Goal: Information Seeking & Learning: Learn about a topic

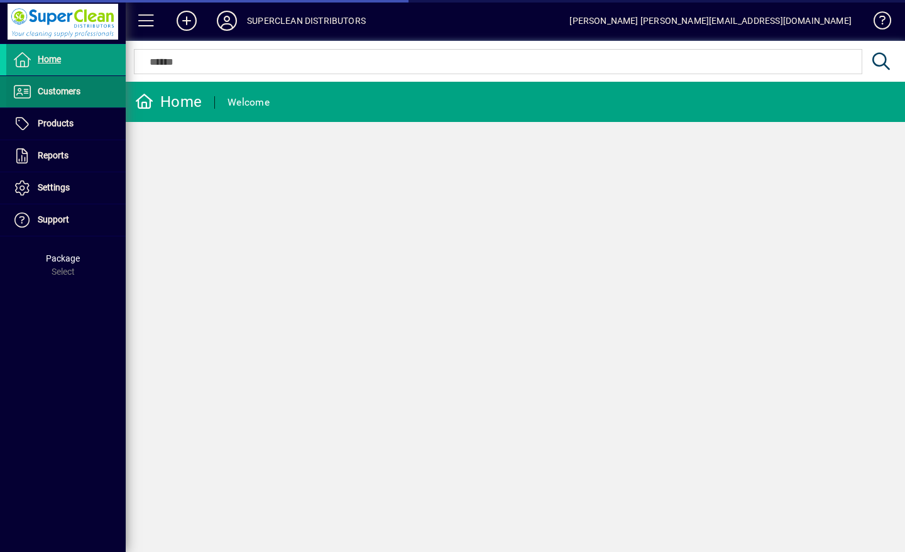
click at [57, 96] on span "Customers" at bounding box center [59, 91] width 43 height 10
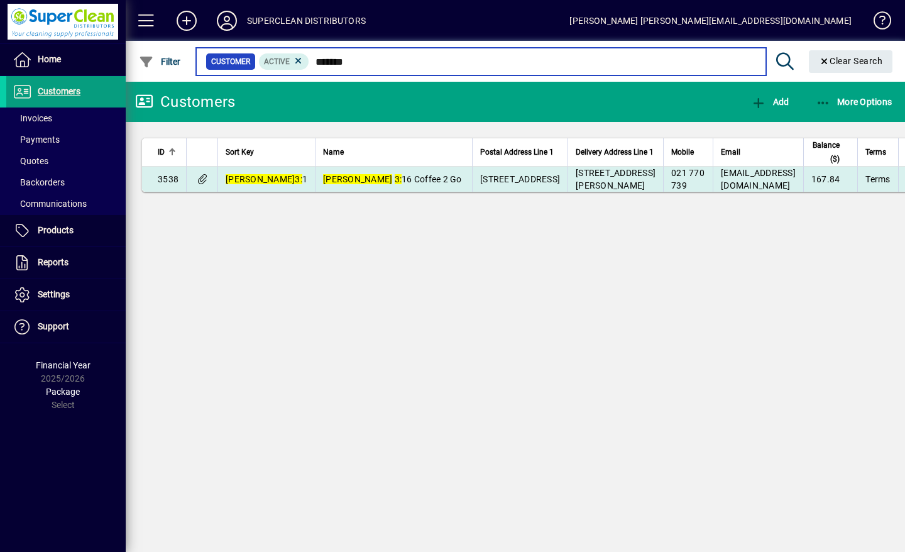
type input "*******"
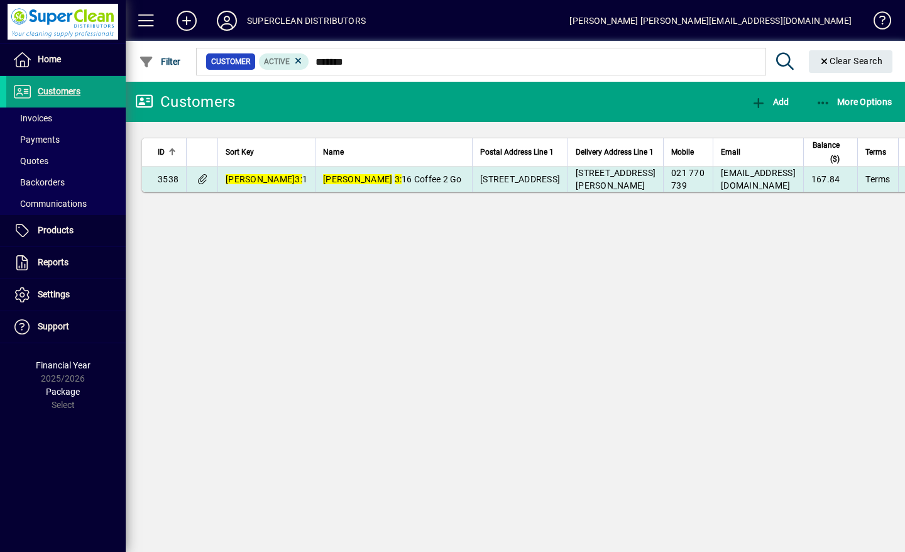
click at [328, 184] on span "[PERSON_NAME] 3: 16 Coffee 2 Go" at bounding box center [392, 179] width 139 height 10
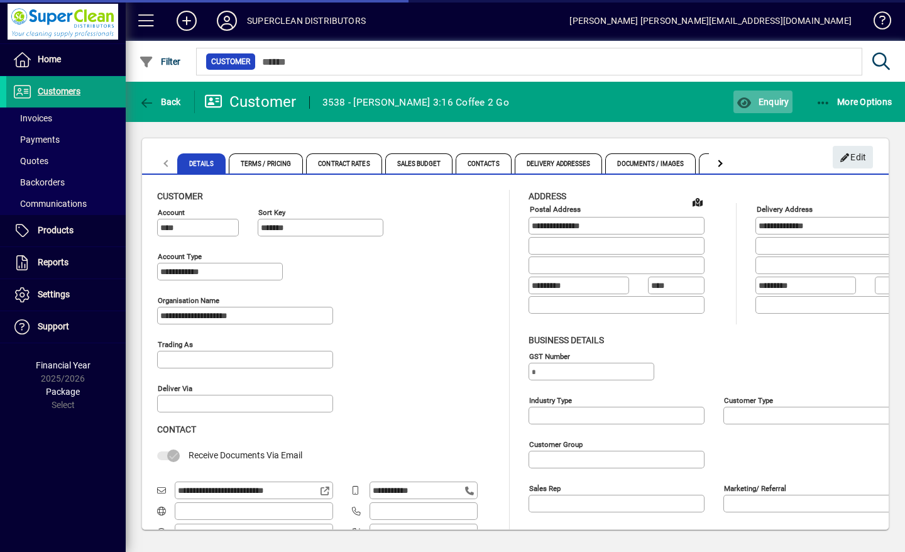
click at [773, 99] on span "Enquiry" at bounding box center [763, 102] width 52 height 10
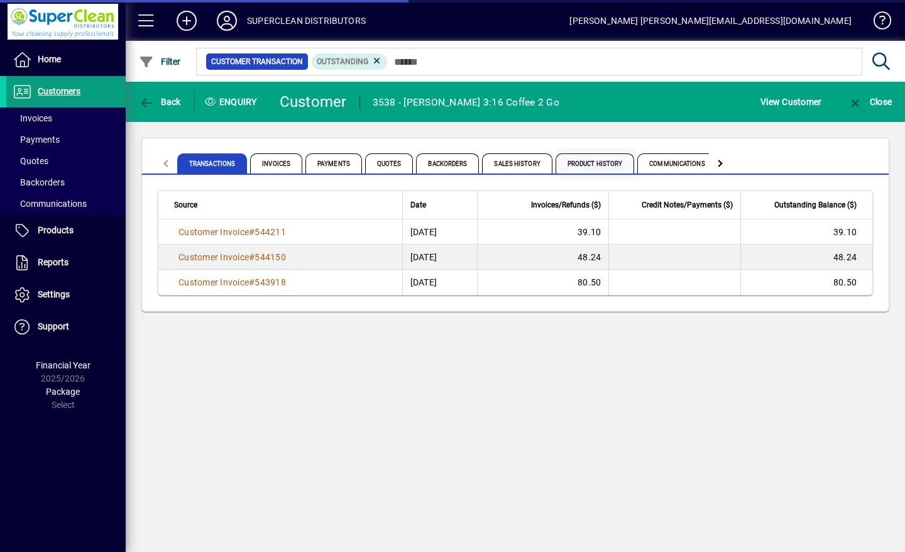
click at [599, 158] on span "Product History" at bounding box center [595, 163] width 79 height 20
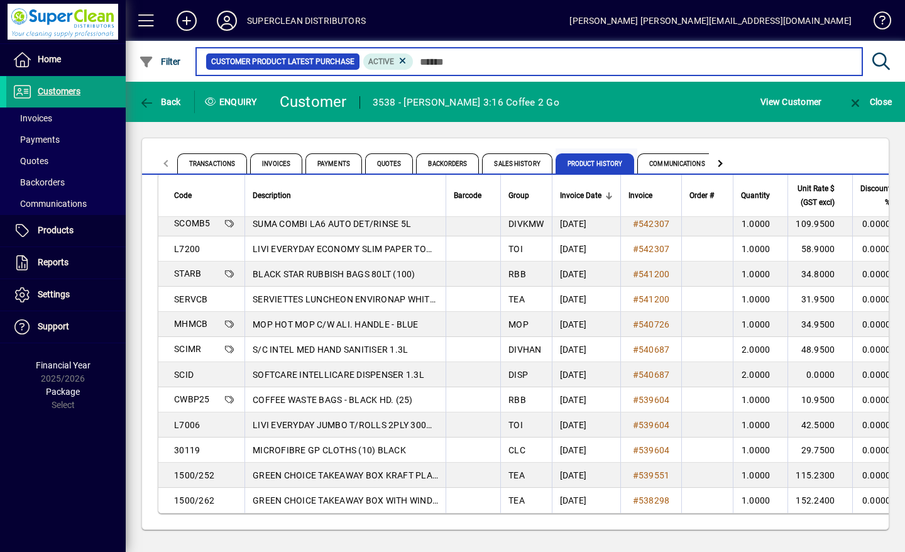
scroll to position [96, 0]
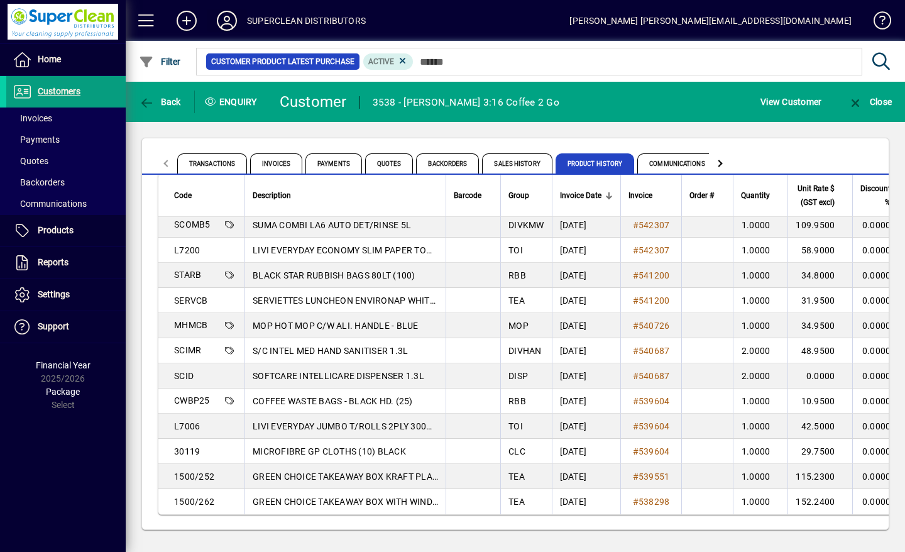
click at [235, 19] on icon at bounding box center [226, 21] width 25 height 20
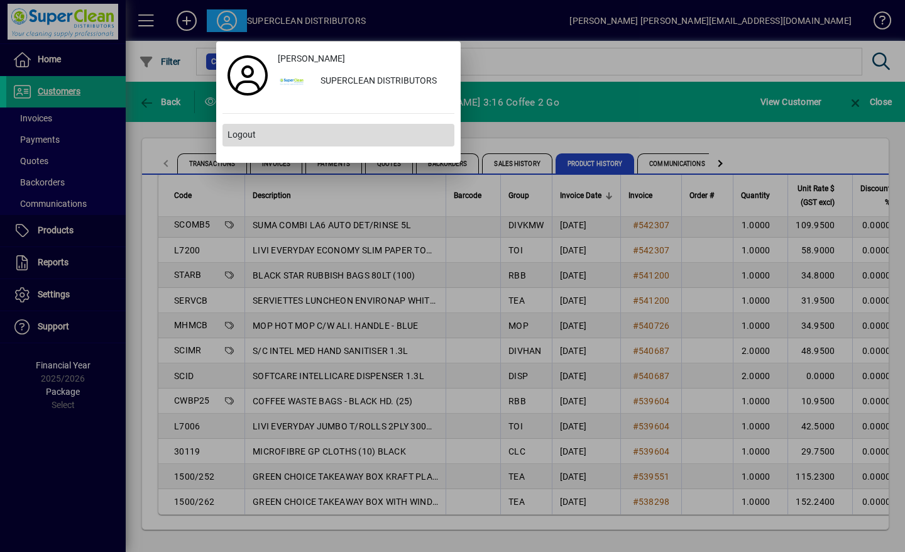
click at [257, 146] on span at bounding box center [339, 135] width 232 height 30
